Goal: Information Seeking & Learning: Learn about a topic

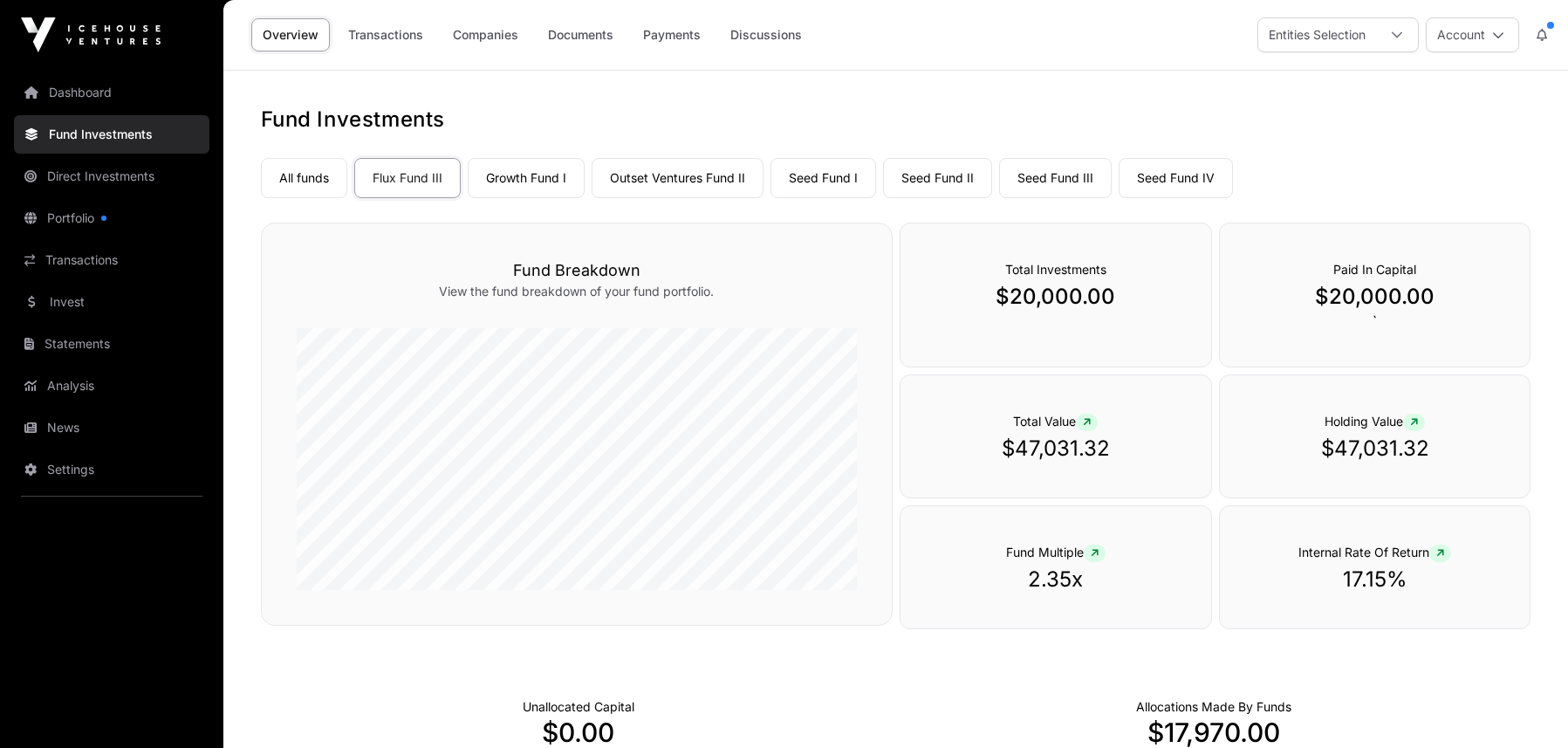
click at [826, 179] on link "Seed Fund I" at bounding box center [822, 178] width 105 height 40
click at [926, 176] on link "Seed Fund II" at bounding box center [936, 178] width 109 height 40
click at [930, 176] on link "Seed Fund II" at bounding box center [936, 178] width 109 height 40
click at [1049, 178] on link "Seed Fund III" at bounding box center [1055, 178] width 112 height 40
click at [541, 179] on link "Growth Fund I" at bounding box center [526, 178] width 117 height 40
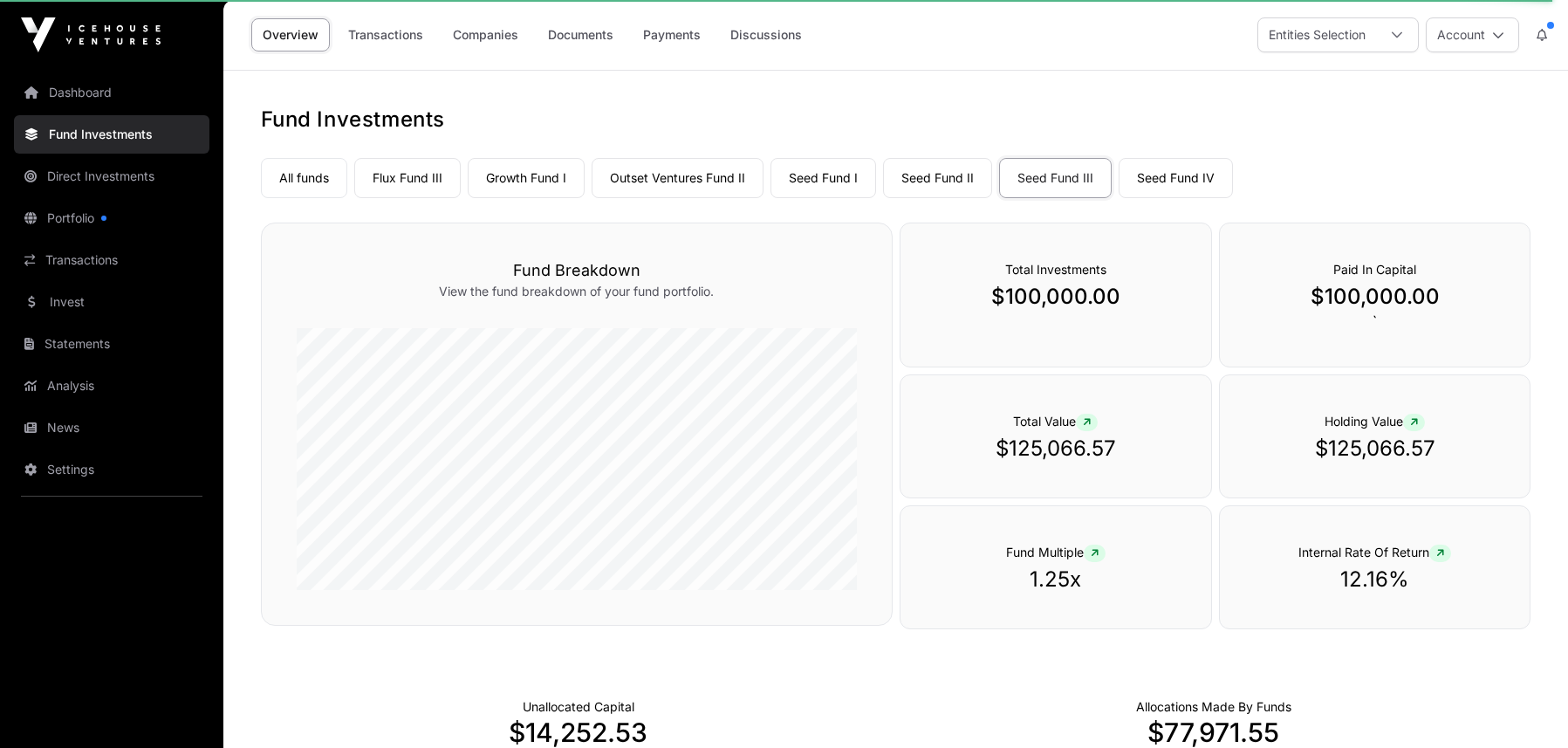
click at [515, 172] on link "Growth Fund I" at bounding box center [526, 178] width 117 height 40
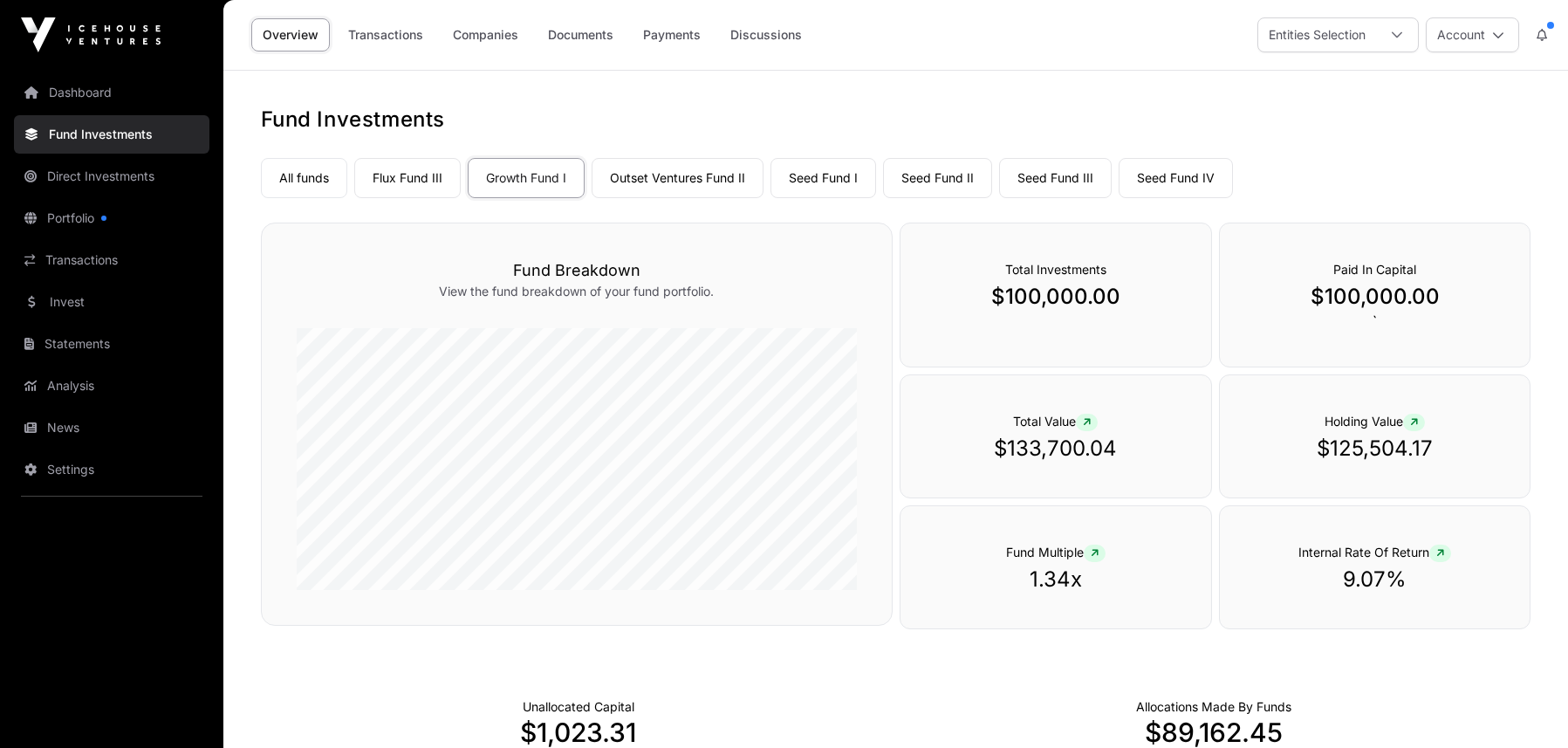
click at [403, 173] on link "Flux Fund III" at bounding box center [407, 178] width 106 height 40
click at [672, 180] on link "Outset Ventures Fund II" at bounding box center [677, 178] width 172 height 40
click at [1149, 173] on link "Seed Fund IV" at bounding box center [1175, 178] width 114 height 40
